Goal: Navigation & Orientation: Locate item on page

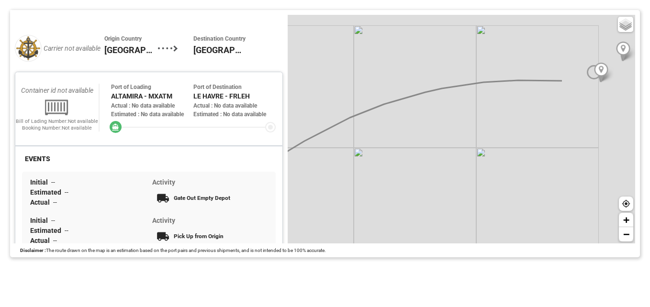
drag, startPoint x: 532, startPoint y: 107, endPoint x: 417, endPoint y: 132, distance: 117.6
click at [417, 132] on div "Basic Grayscale Streets Dark + −" at bounding box center [462, 129] width 348 height 229
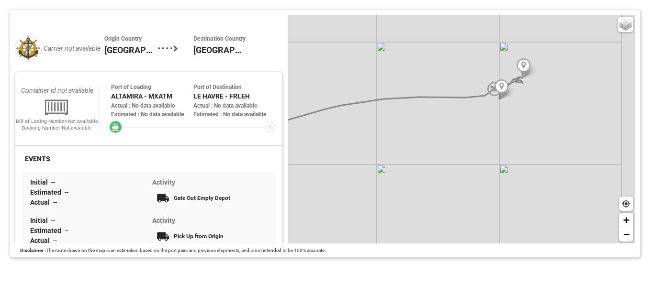
drag, startPoint x: 512, startPoint y: 130, endPoint x: 420, endPoint y: 144, distance: 93.9
click at [420, 144] on div "Basic Grayscale Streets Dark + −" at bounding box center [462, 129] width 348 height 229
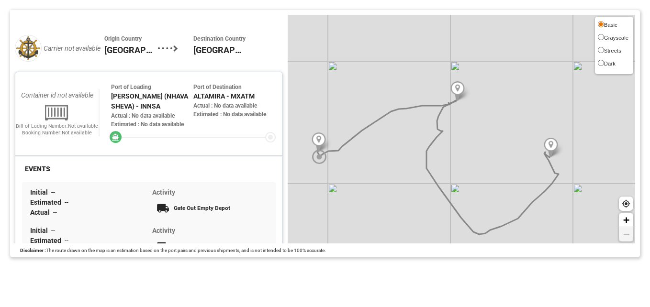
click at [617, 37] on span "Grayscale" at bounding box center [616, 38] width 24 height 6
click at [604, 37] on input "Grayscale" at bounding box center [601, 37] width 6 height 6
radio input "true"
click at [612, 52] on span "Streets" at bounding box center [612, 51] width 17 height 6
click at [604, 52] on input "Streets" at bounding box center [601, 50] width 6 height 6
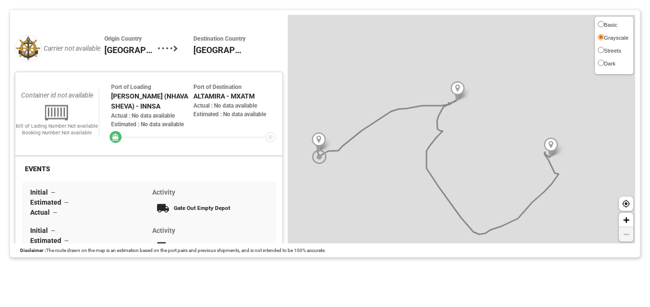
radio input "true"
click at [601, 64] on input "Dark" at bounding box center [601, 63] width 6 height 6
radio input "true"
click at [599, 24] on input "Basic" at bounding box center [601, 24] width 6 height 6
radio input "true"
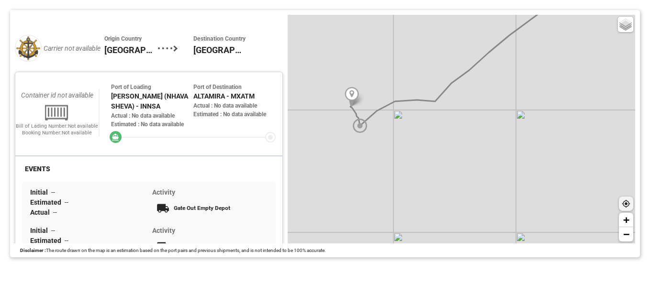
click at [629, 204] on icon at bounding box center [627, 204] width 8 height 8
